Goal: Information Seeking & Learning: Learn about a topic

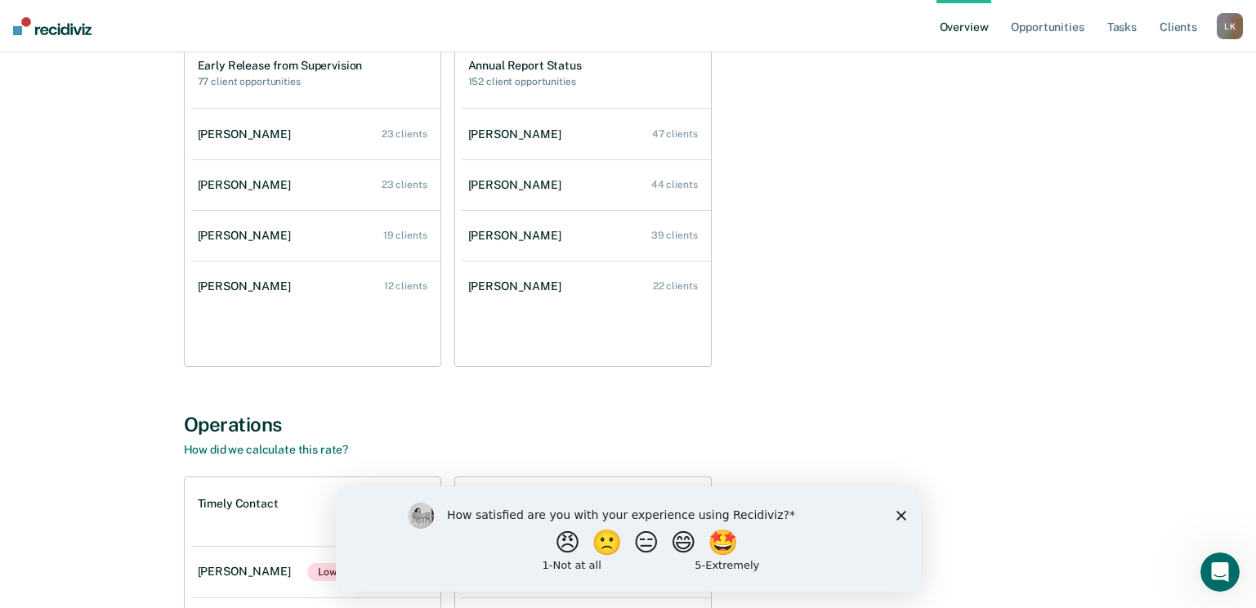
scroll to position [163, 0]
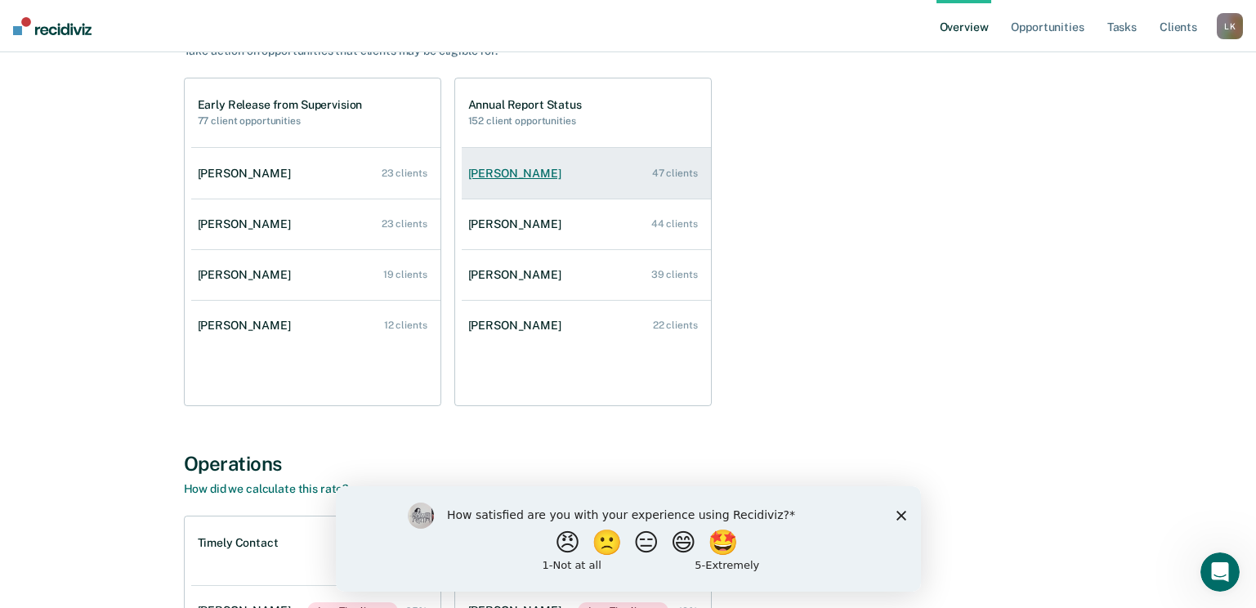
click at [519, 177] on div "[PERSON_NAME]" at bounding box center [518, 174] width 100 height 14
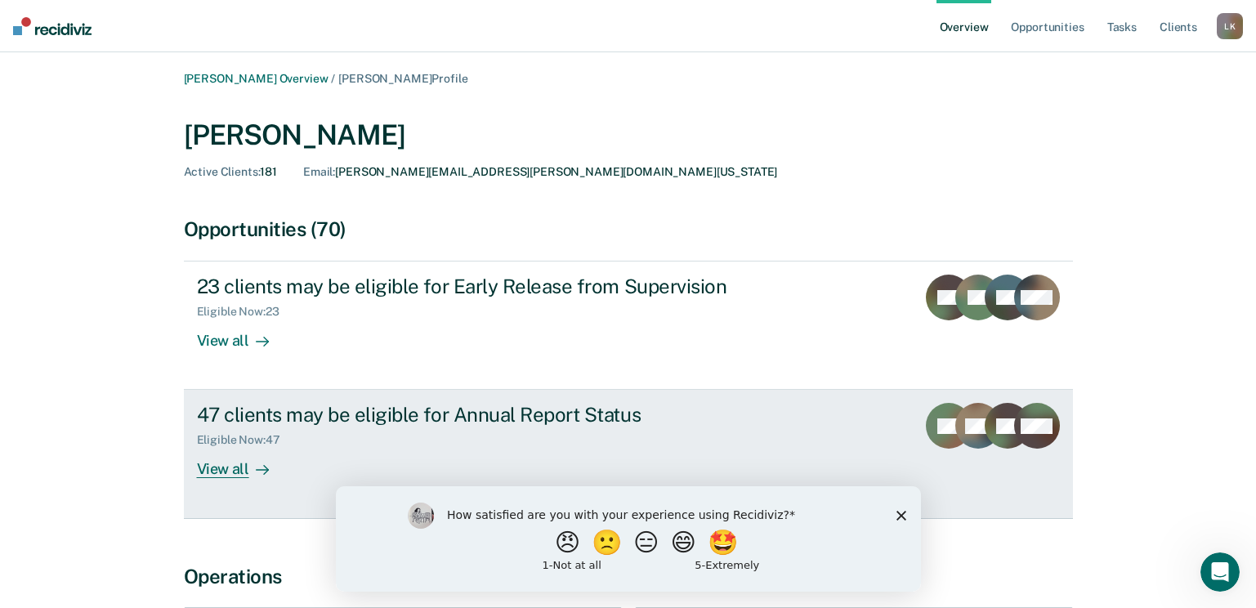
click at [237, 472] on div "View all" at bounding box center [243, 463] width 92 height 32
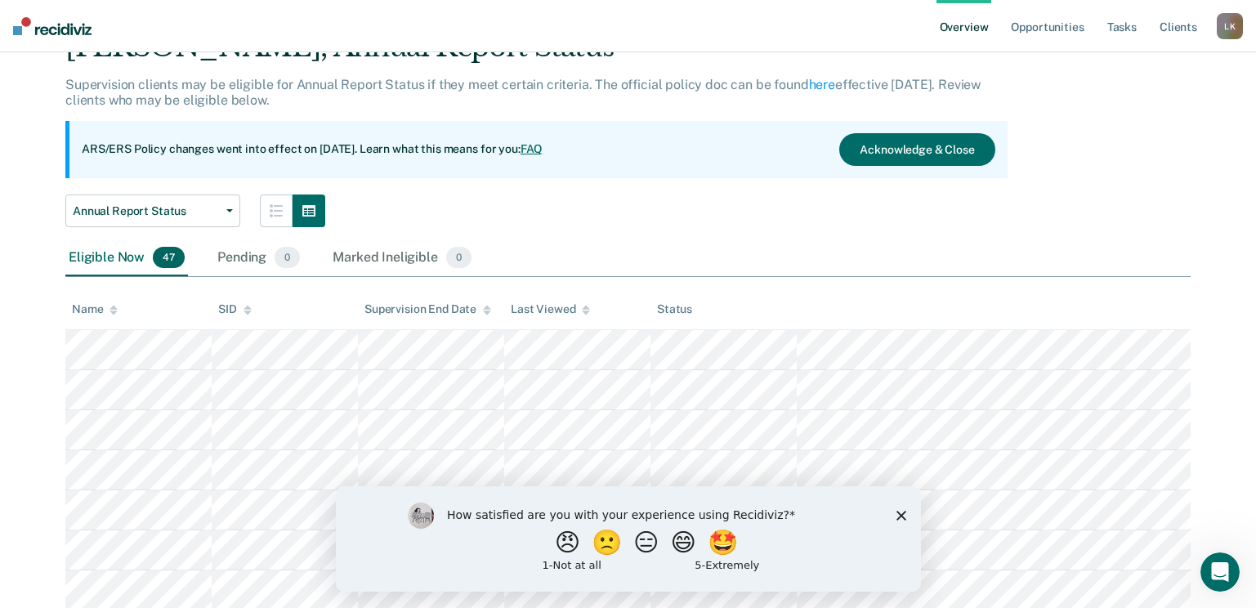
scroll to position [163, 0]
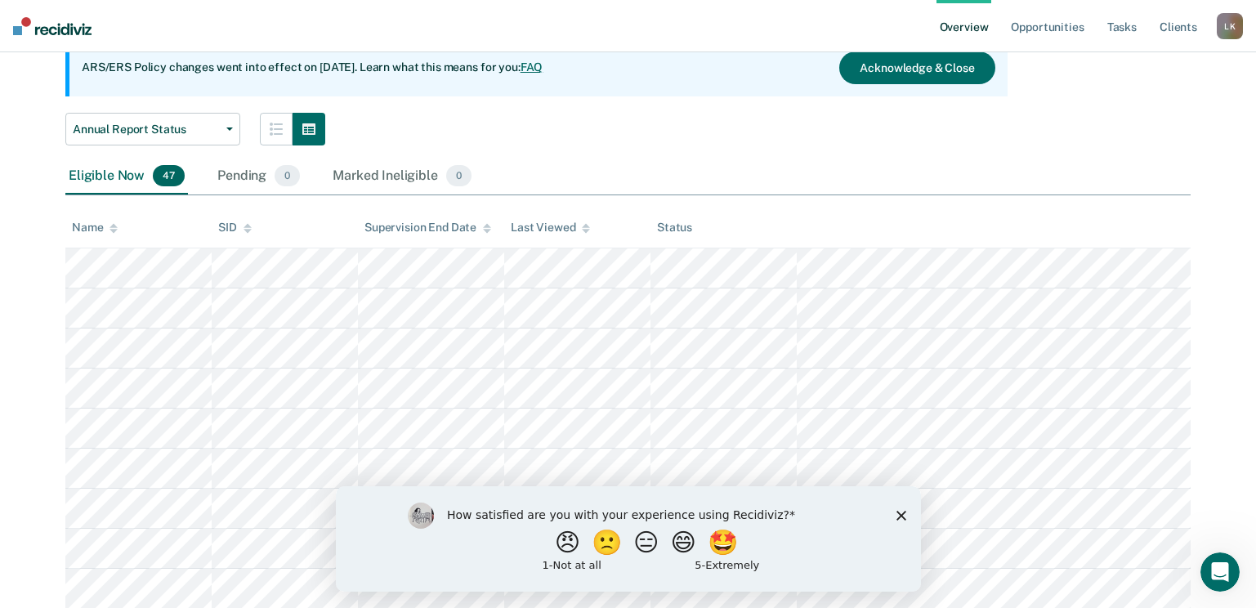
click at [903, 508] on div "How satisfied are you with your experience using Recidiviz? 😠 🙁 😑 😄 🤩 1 - Not a…" at bounding box center [627, 537] width 585 height 105
click at [900, 522] on div "How satisfied are you with your experience using Recidiviz? 😠 🙁 😑 😄 🤩 1 - Not a…" at bounding box center [627, 537] width 585 height 105
click at [897, 512] on polygon "Close survey" at bounding box center [901, 515] width 10 height 10
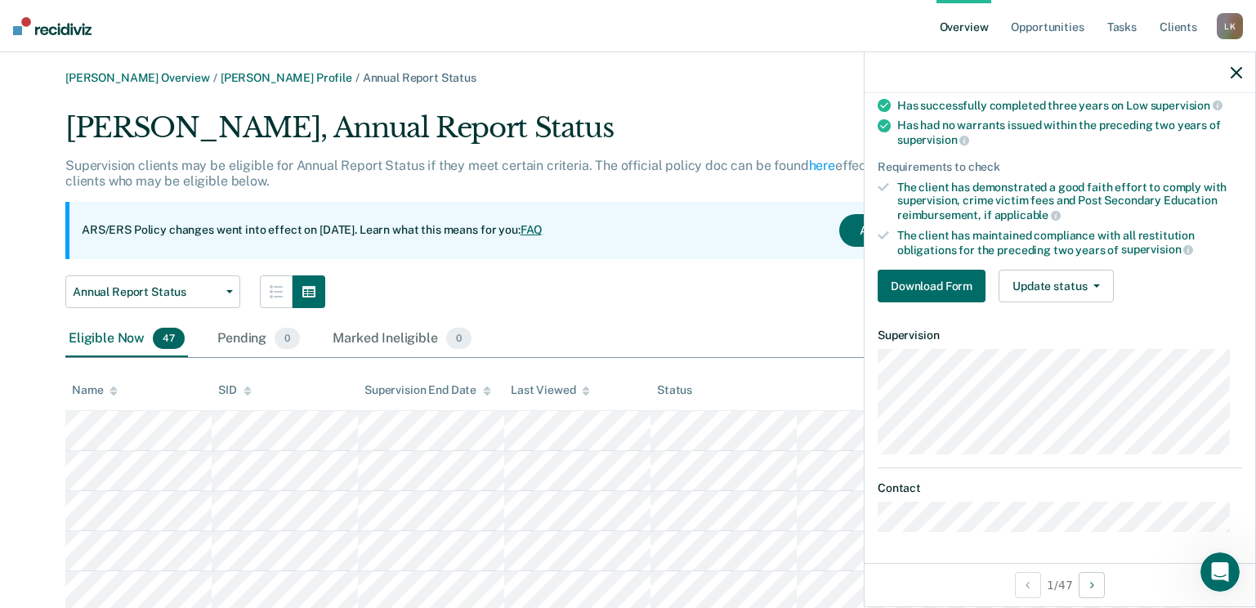
scroll to position [0, 0]
click at [543, 233] on link "FAQ" at bounding box center [532, 230] width 23 height 13
